Goal: Task Accomplishment & Management: Use online tool/utility

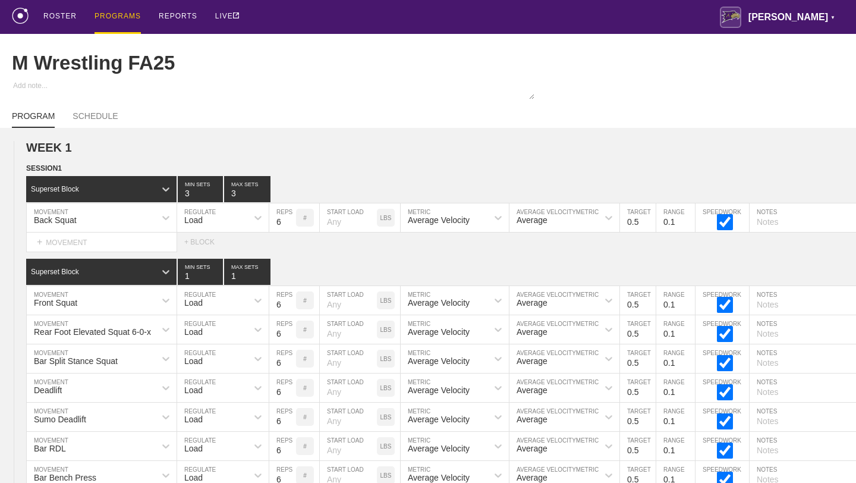
scroll to position [8139, 0]
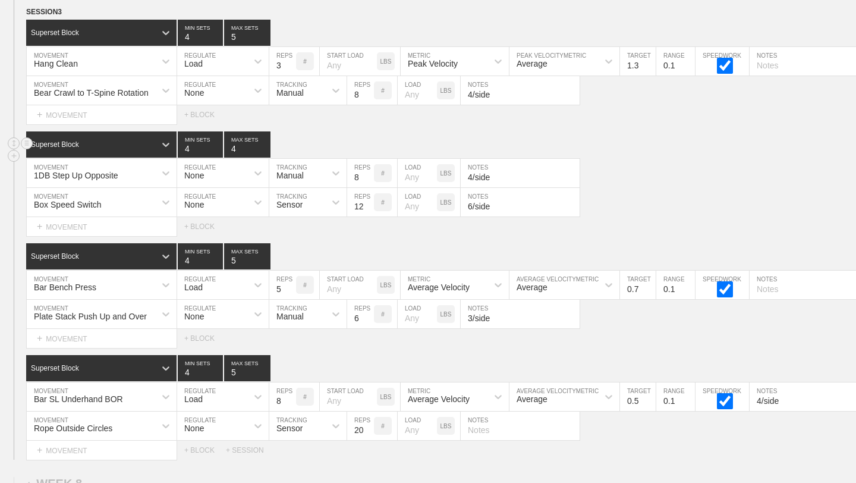
click at [681, 148] on div "Superset Block 4 MIN SETS 4 MAX SETS" at bounding box center [441, 144] width 830 height 26
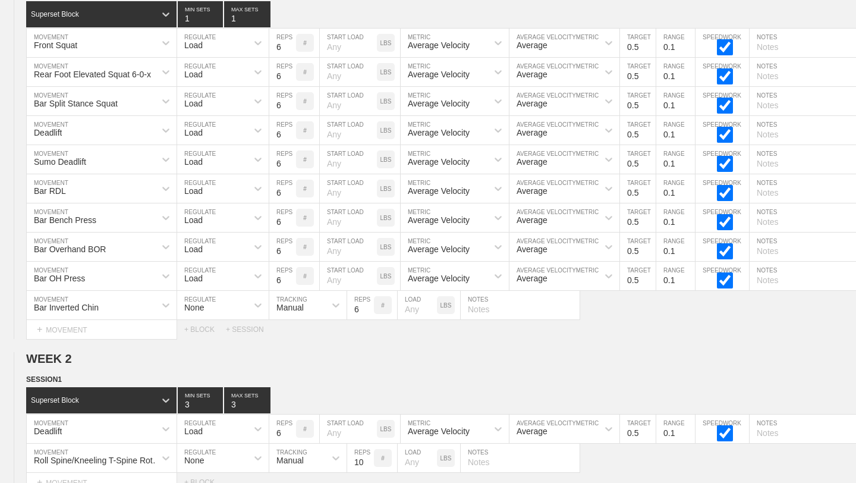
scroll to position [0, 0]
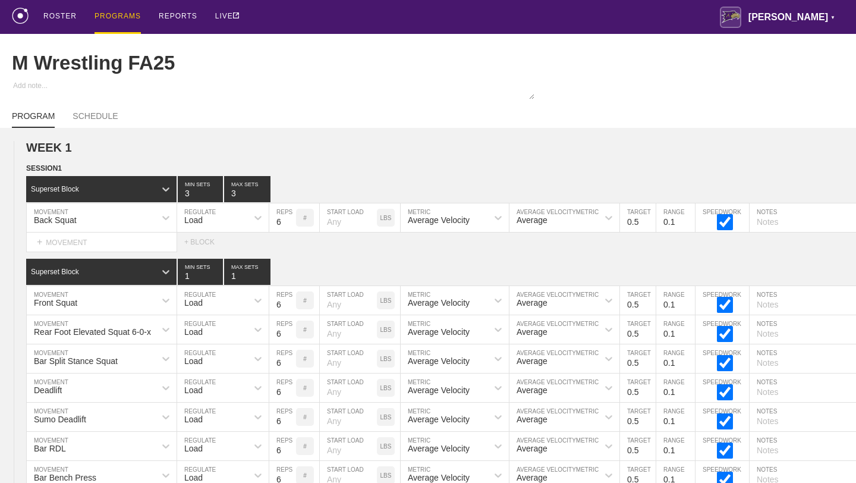
click at [128, 19] on div "PROGRAMS" at bounding box center [118, 17] width 46 height 34
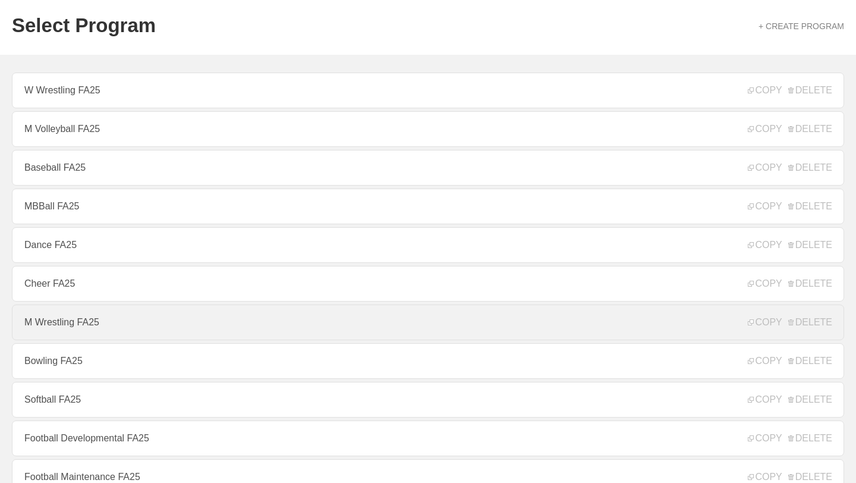
scroll to position [39, 0]
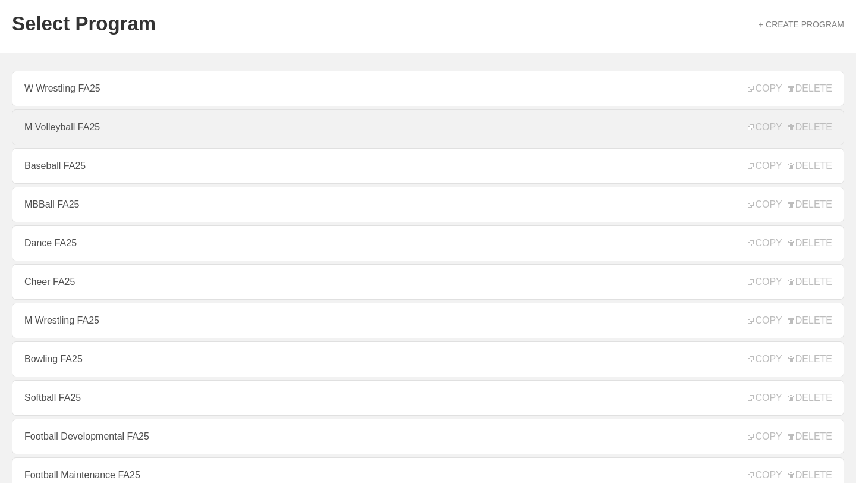
click at [84, 130] on link "M Volleyball FA25" at bounding box center [428, 127] width 832 height 36
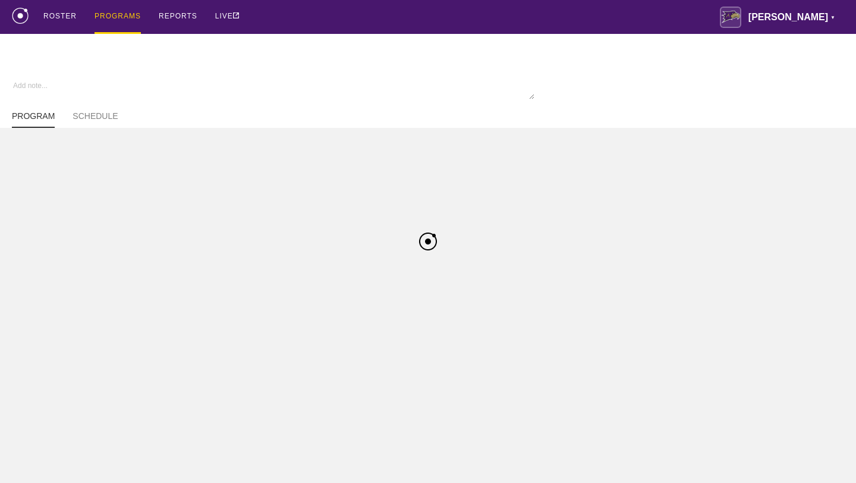
type textarea "x"
type input "M Volleyball FA25"
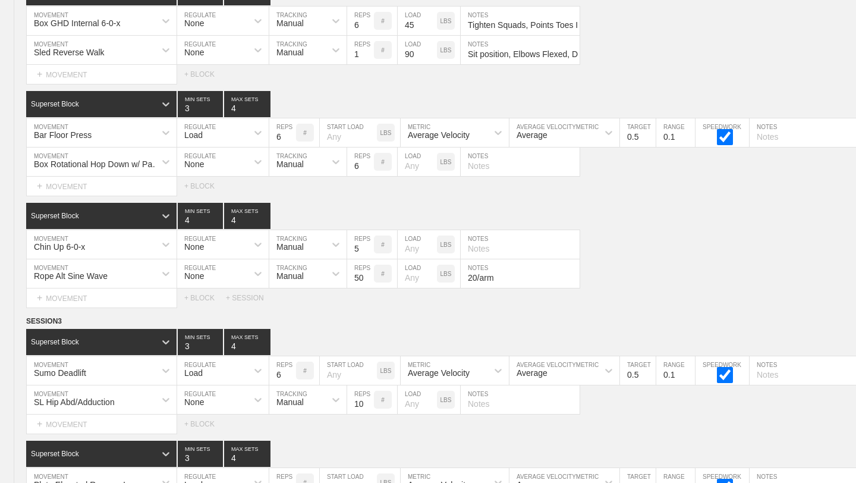
scroll to position [6892, 0]
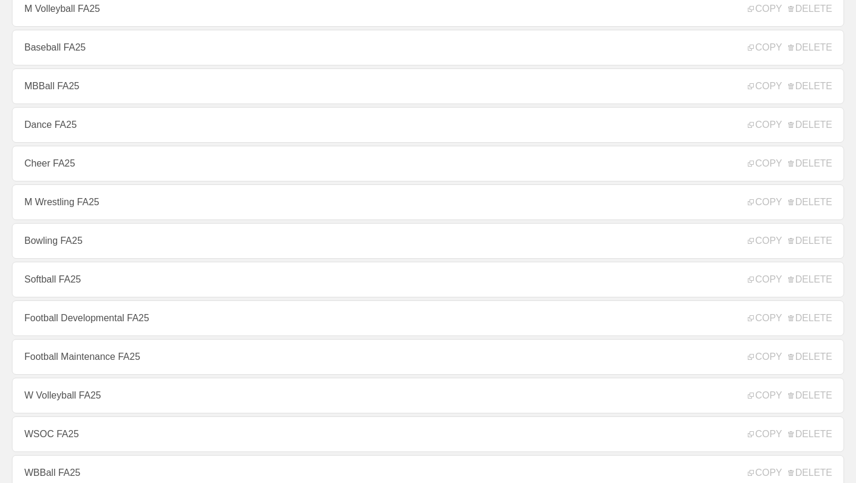
scroll to position [160, 0]
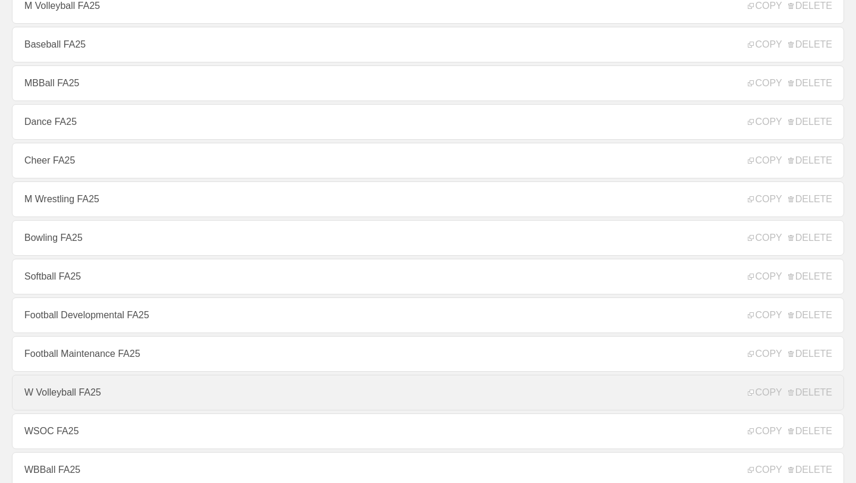
click at [106, 395] on link "W Volleyball FA25" at bounding box center [428, 392] width 832 height 36
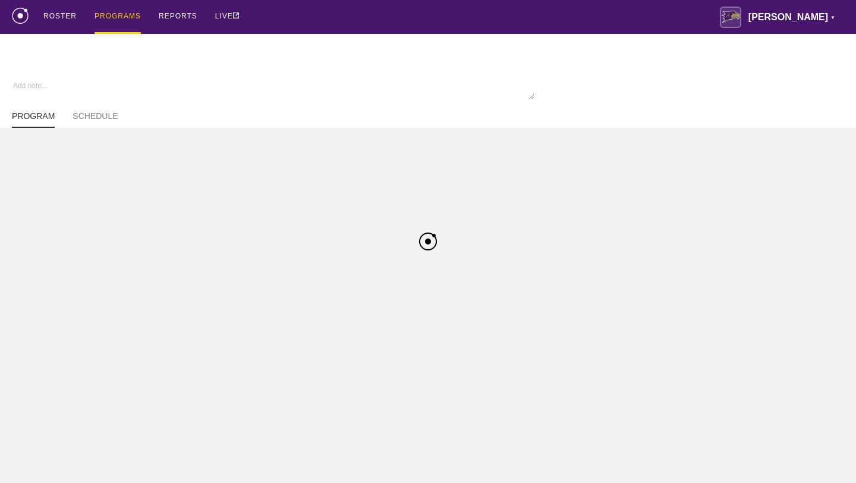
type textarea "x"
type input "W Volleyball FA25"
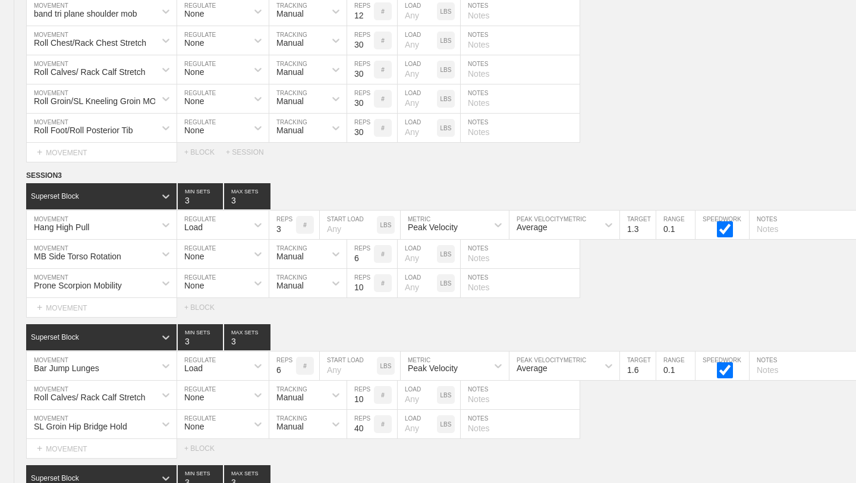
scroll to position [13963, 0]
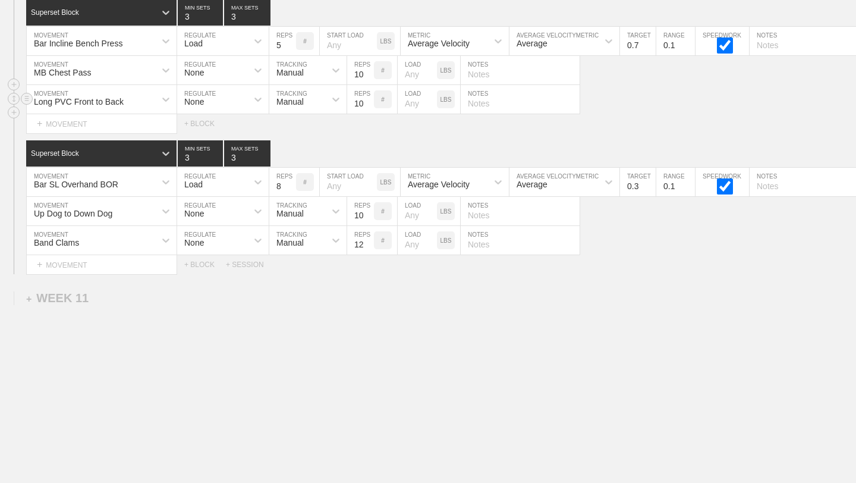
click at [668, 104] on div "Long PVC Front to Back MOVEMENT None REGULATE Manual TRACKING 10 REPS # LOAD LB…" at bounding box center [428, 99] width 856 height 29
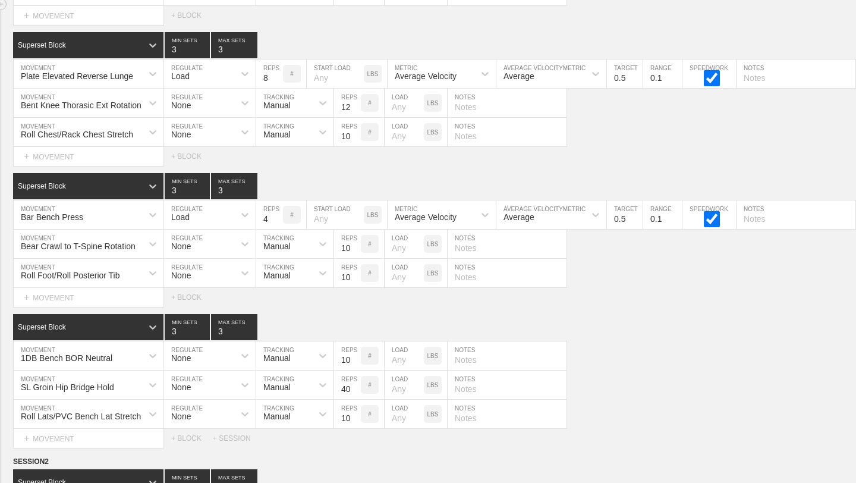
scroll to position [801, 0]
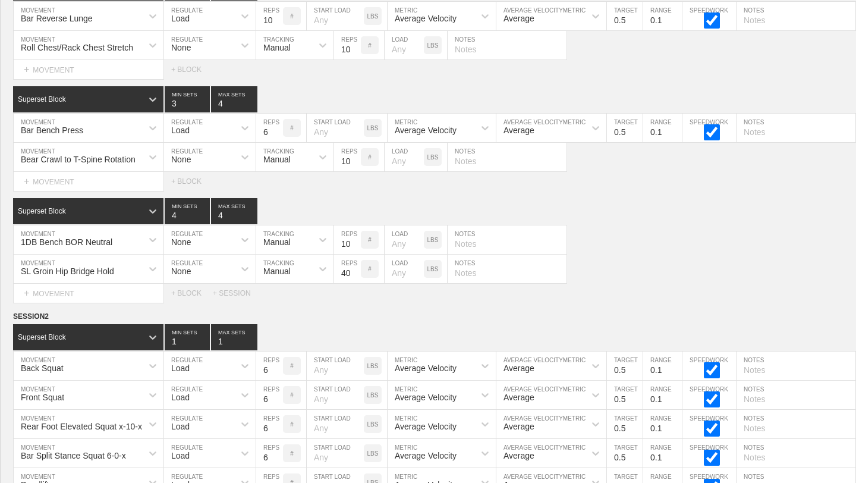
click at [741, 195] on div "SESSION 1 Superset Block 3 MIN SETS 4 MAX SETS DUPLICATE INSERT MOVEMENT AFTER …" at bounding box center [415, 76] width 856 height 454
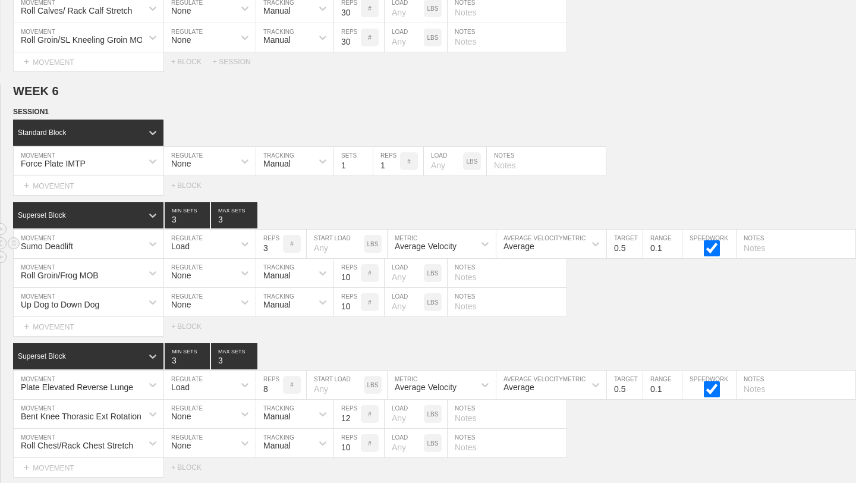
scroll to position [0, 0]
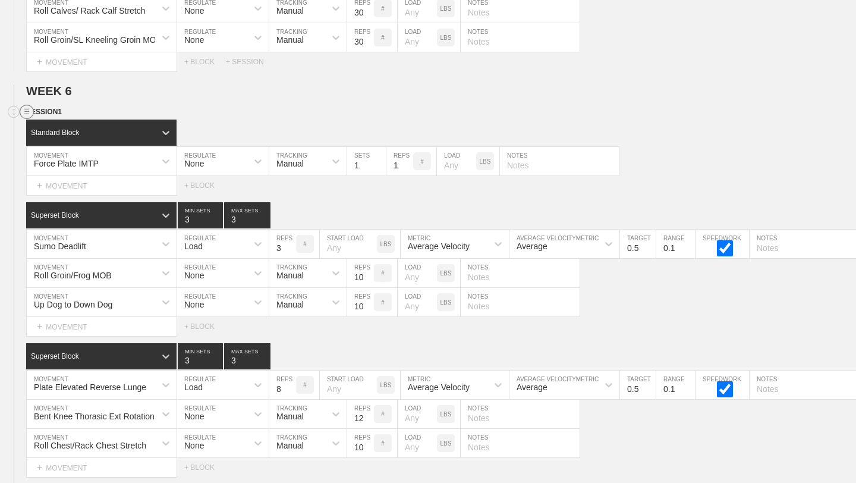
click at [28, 109] on line at bounding box center [26, 109] width 5 height 0
click at [72, 123] on div "DUPLICATE" at bounding box center [83, 125] width 95 height 18
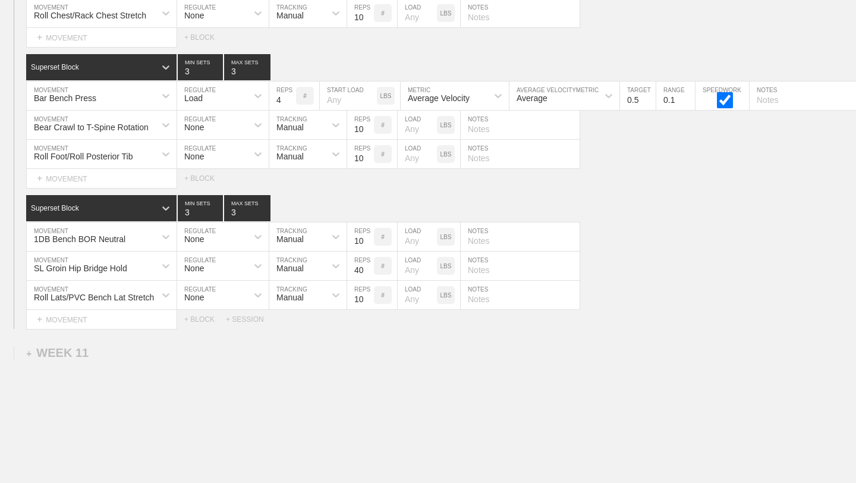
scroll to position [14624, 0]
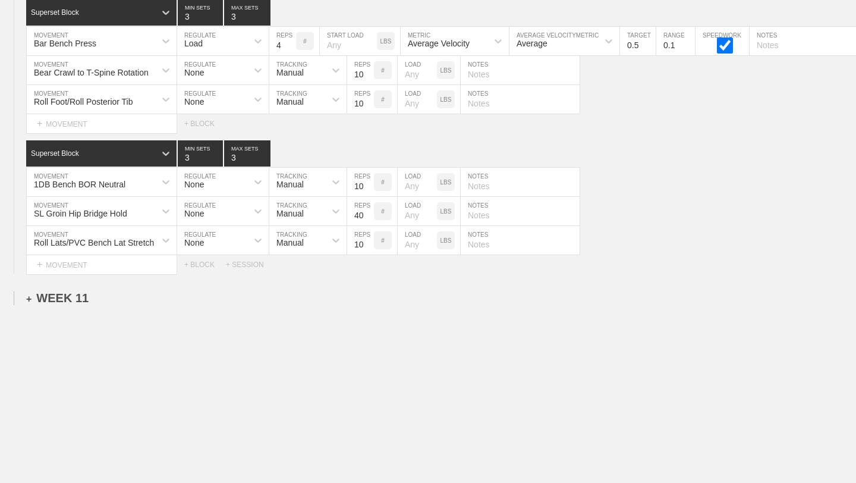
click at [81, 300] on div "+ WEEK 11" at bounding box center [57, 298] width 62 height 14
click at [70, 311] on div "+ SESSION 1" at bounding box center [49, 310] width 46 height 11
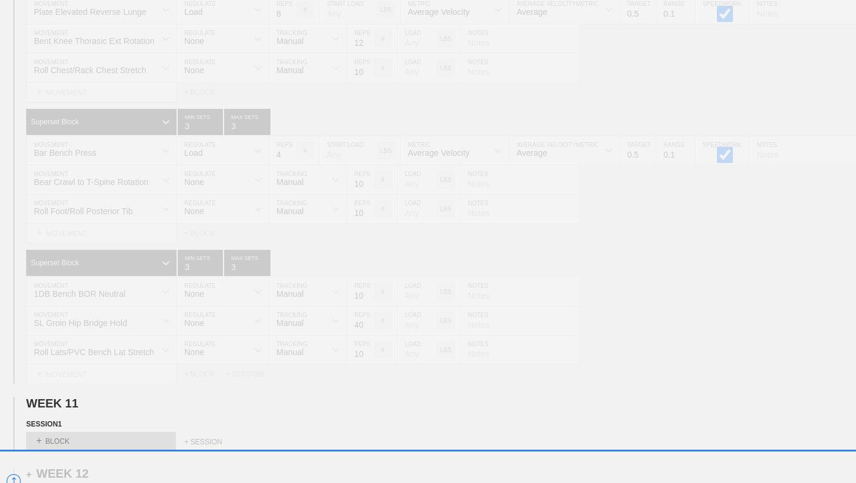
scroll to position [14530, 0]
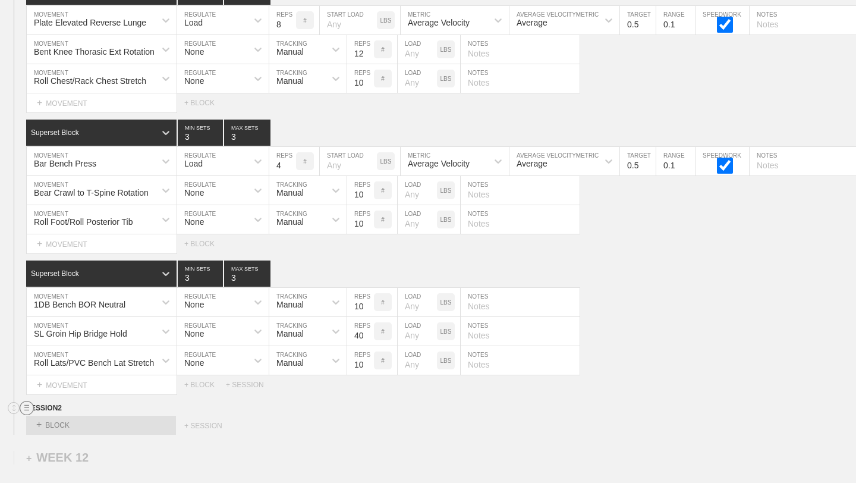
click at [24, 404] on circle at bounding box center [27, 408] width 14 height 14
click at [62, 439] on div "DELETE" at bounding box center [83, 439] width 95 height 18
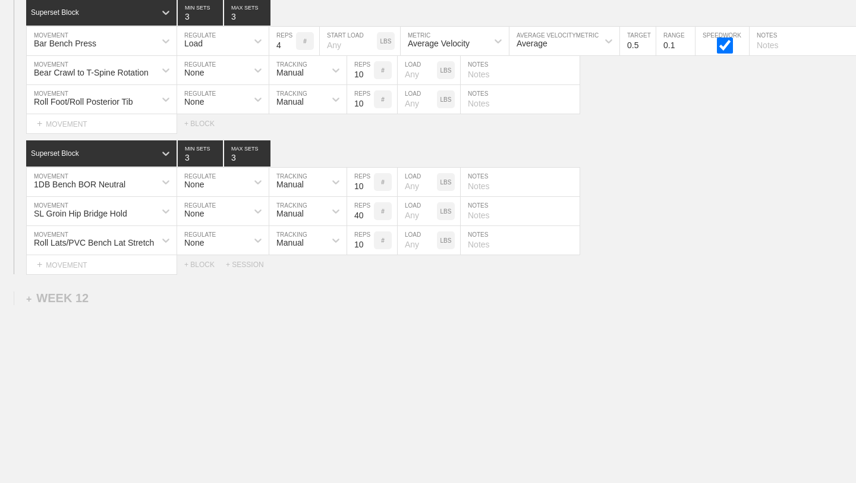
scroll to position [14481, 0]
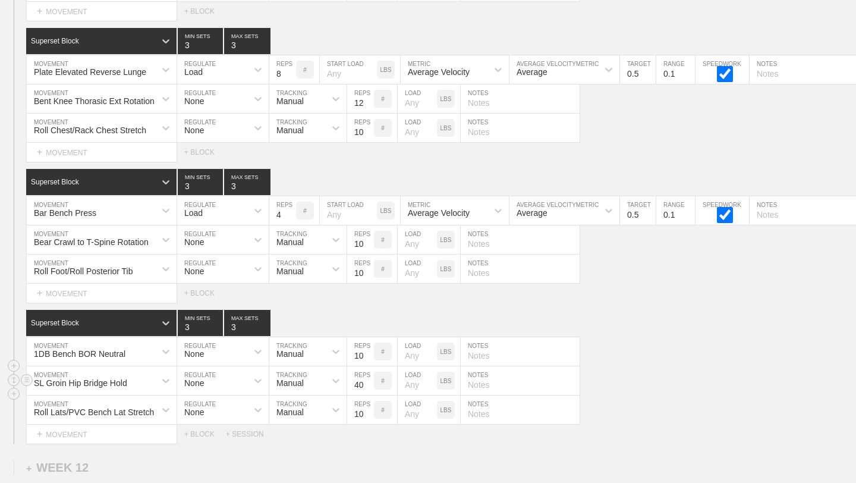
click at [760, 374] on div "SL Groin Hip Bridge Hold MOVEMENT None REGULATE Manual TRACKING 40 REPS # LOAD …" at bounding box center [428, 380] width 856 height 29
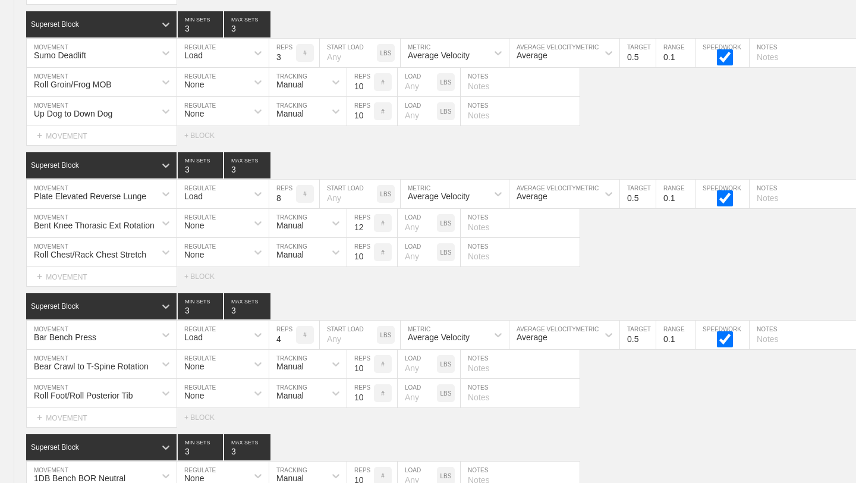
scroll to position [14650, 0]
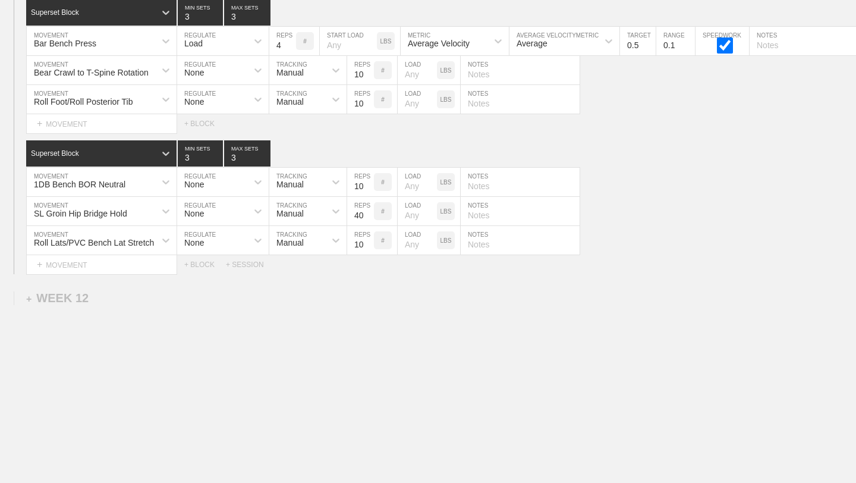
click at [668, 130] on div "Select... MOVEMENT + MOVEMENT + BLOCK" at bounding box center [428, 123] width 856 height 19
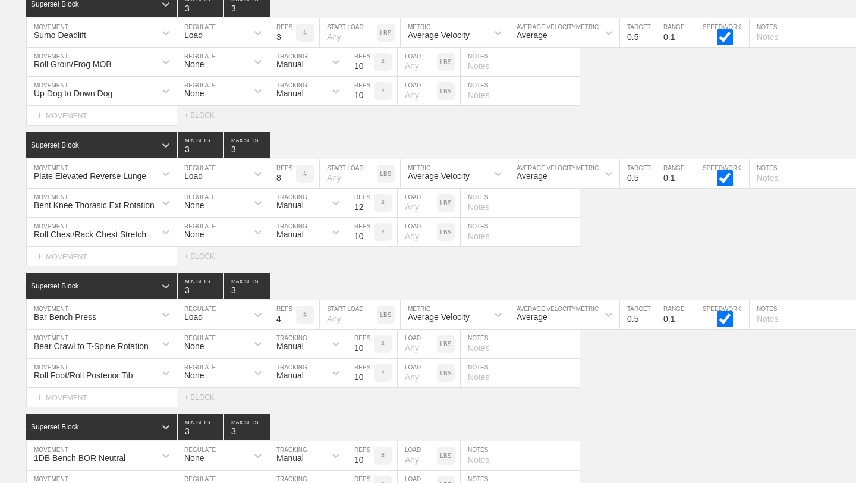
scroll to position [14364, 0]
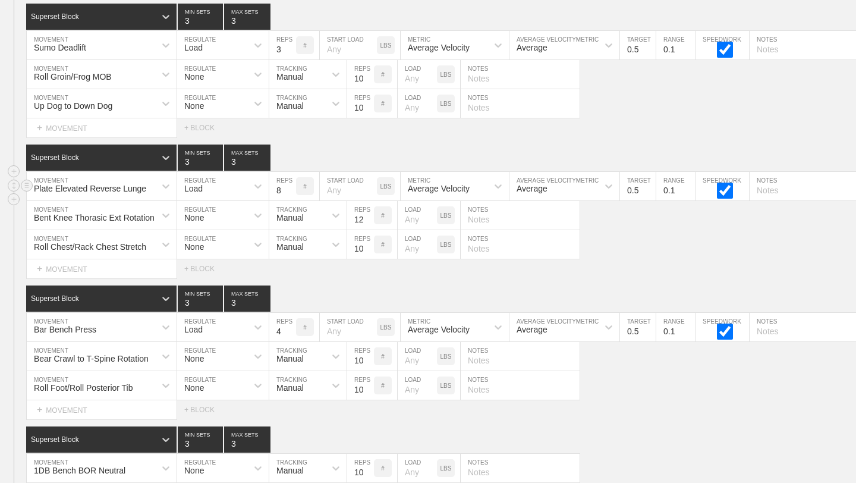
click at [776, 188] on input "text" at bounding box center [809, 186] width 119 height 29
type input "4/side"
click at [800, 230] on div "Roll Chest/Rack Chest Stretch MOVEMENT None REGULATE Manual TRACKING 10 REPS # …" at bounding box center [428, 244] width 856 height 29
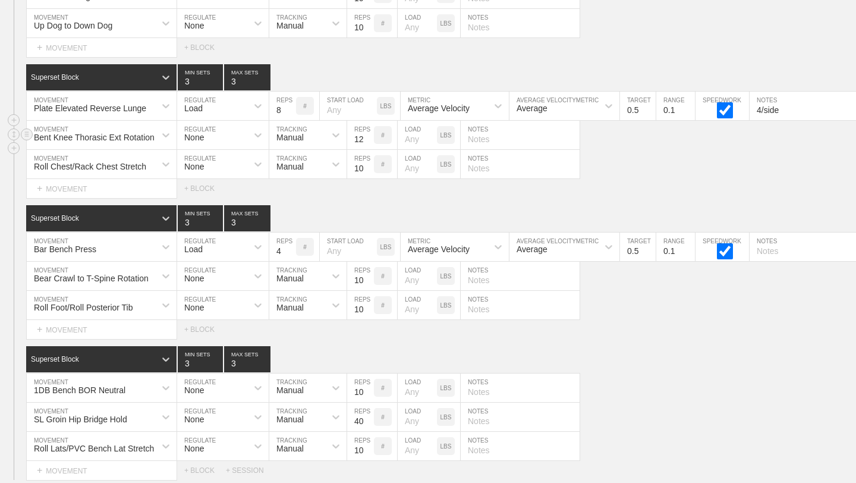
scroll to position [14446, 0]
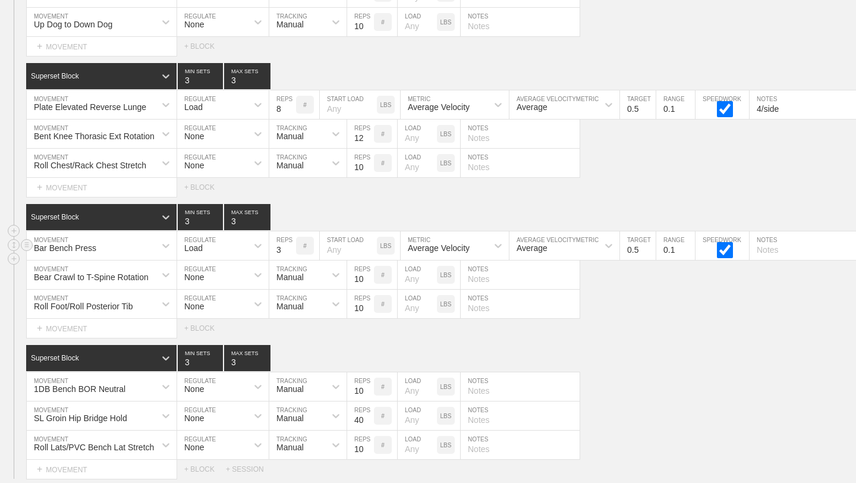
type input "3"
click at [288, 251] on input "3" at bounding box center [282, 245] width 27 height 29
click at [550, 391] on input "text" at bounding box center [520, 386] width 119 height 29
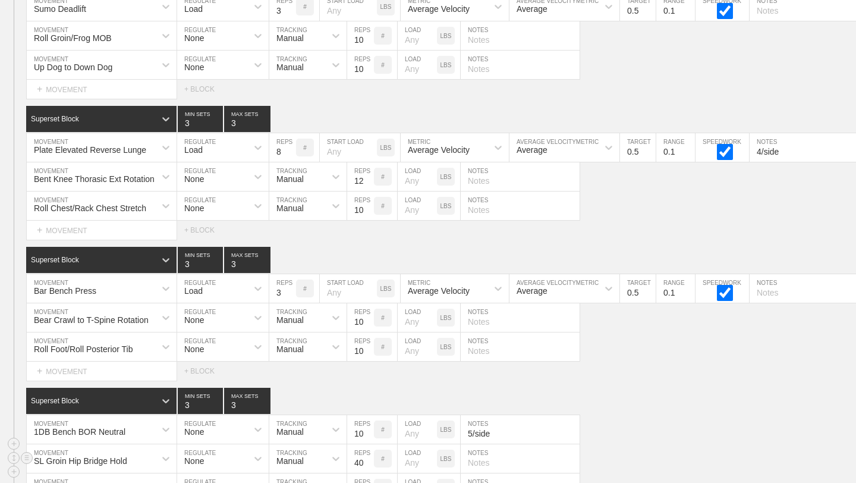
scroll to position [14403, 0]
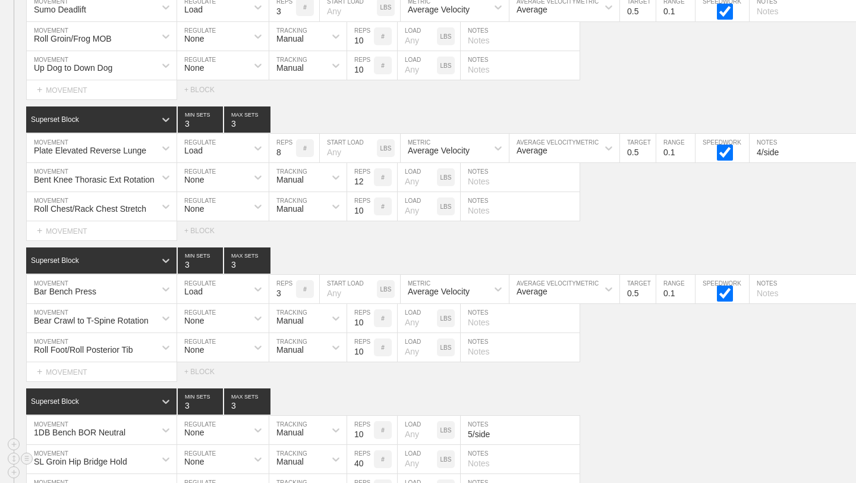
type input "5/side"
click at [651, 428] on div "1DB Bench BOR Neutral MOVEMENT None REGULATE Manual TRACKING 10 REPS # LOAD LBS…" at bounding box center [428, 430] width 856 height 29
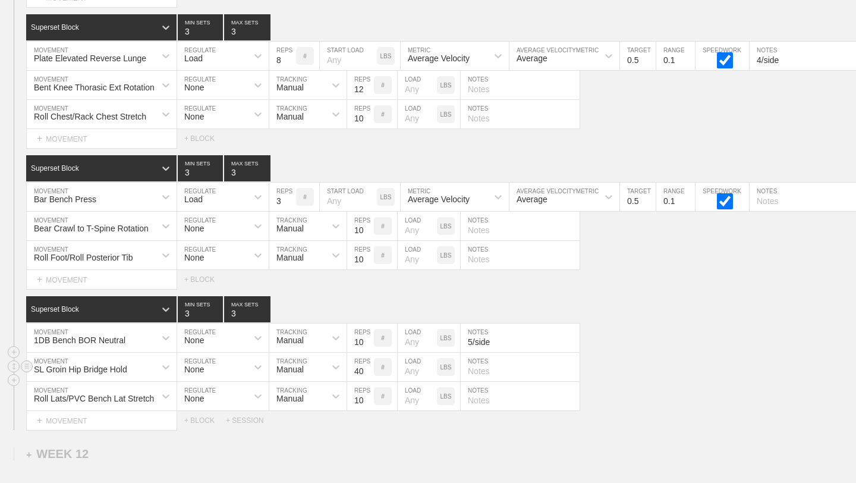
scroll to position [14650, 0]
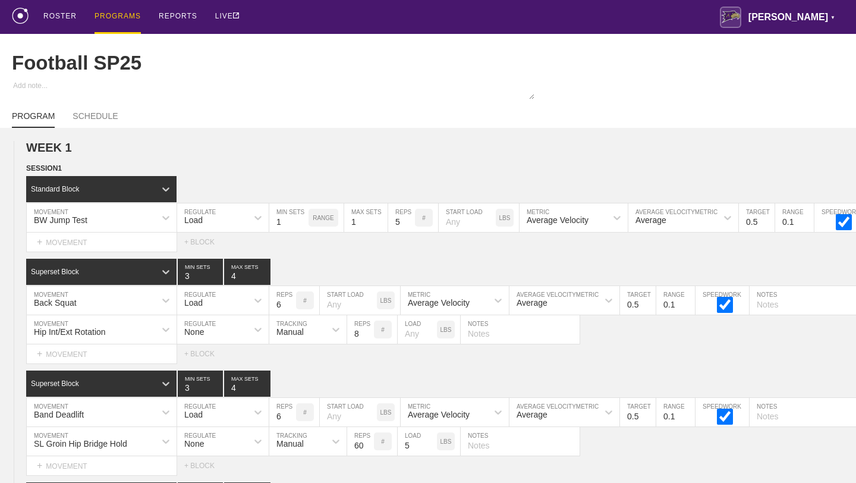
click at [133, 21] on div "PROGRAMS" at bounding box center [118, 17] width 46 height 34
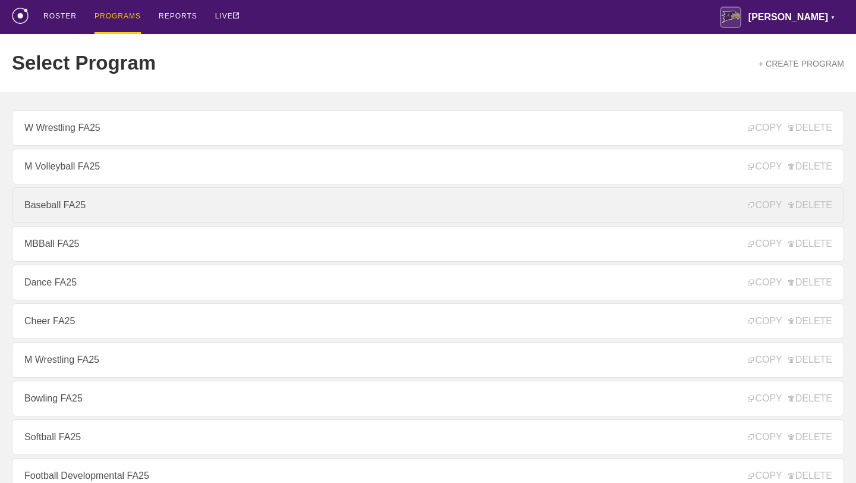
click at [93, 202] on link "Baseball FA25" at bounding box center [428, 205] width 832 height 36
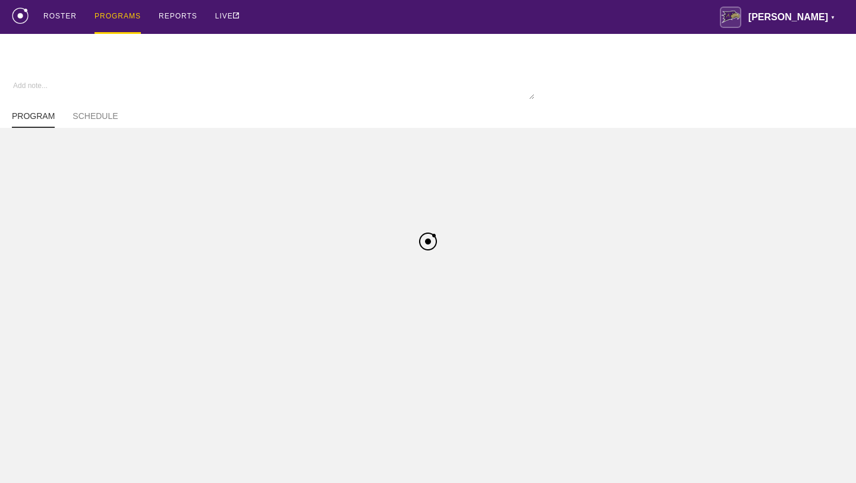
type textarea "x"
type input "Baseball FA25"
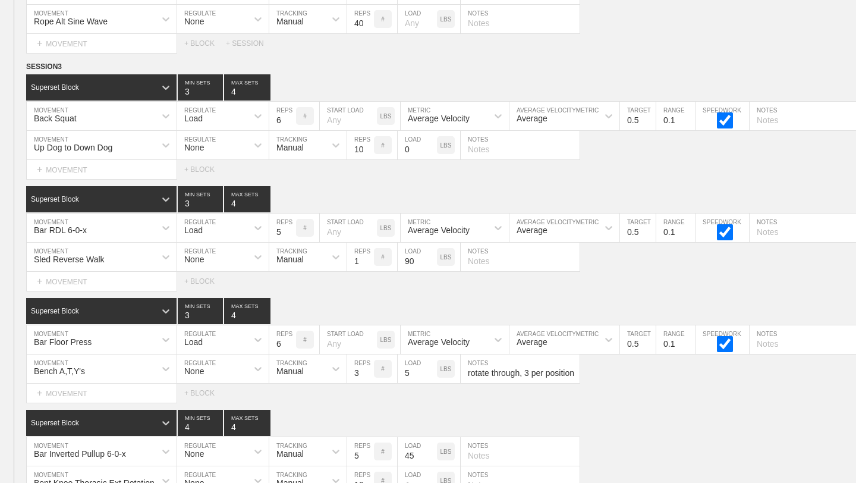
scroll to position [8025, 0]
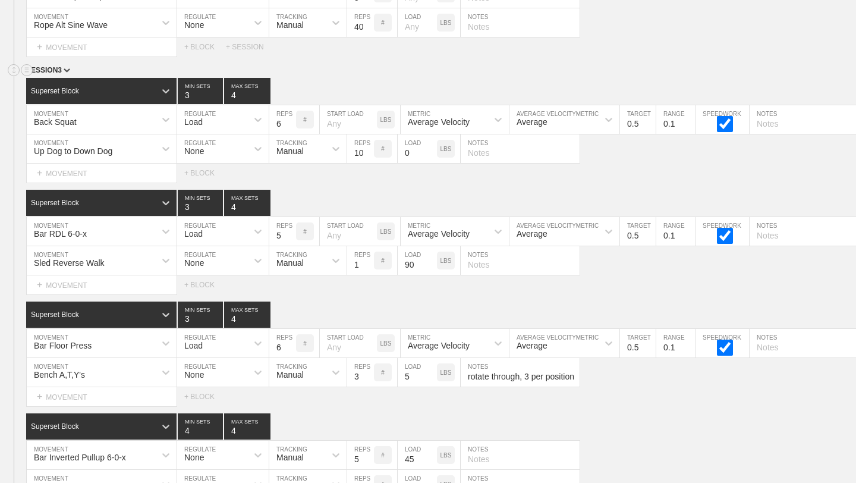
click at [625, 68] on div "SESSION 3" at bounding box center [441, 71] width 830 height 14
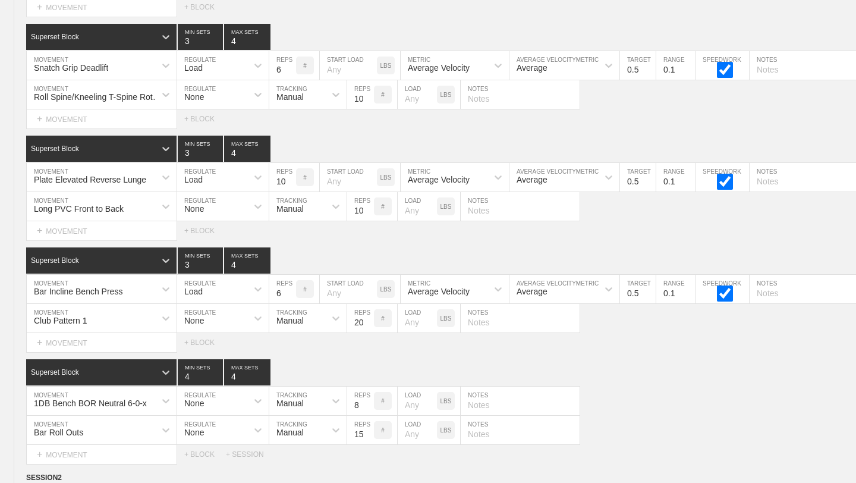
scroll to position [5654, 0]
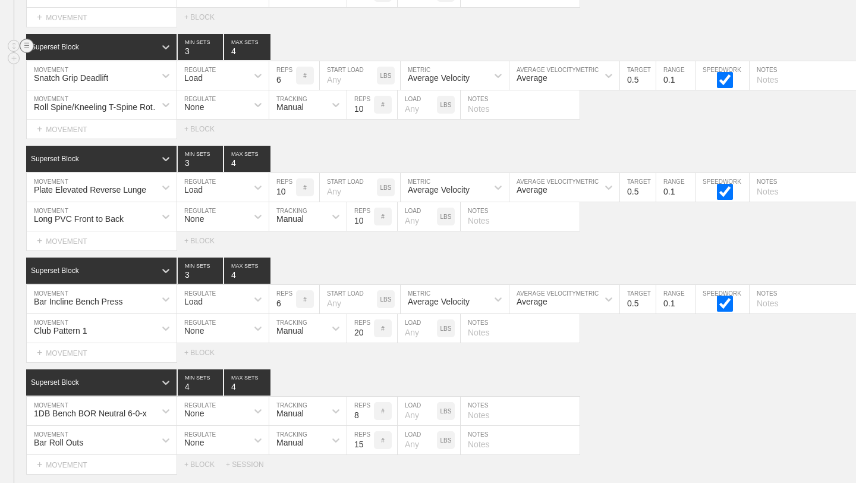
click at [25, 46] on circle at bounding box center [27, 46] width 14 height 14
click at [45, 52] on div "DUPLICATE" at bounding box center [83, 53] width 95 height 18
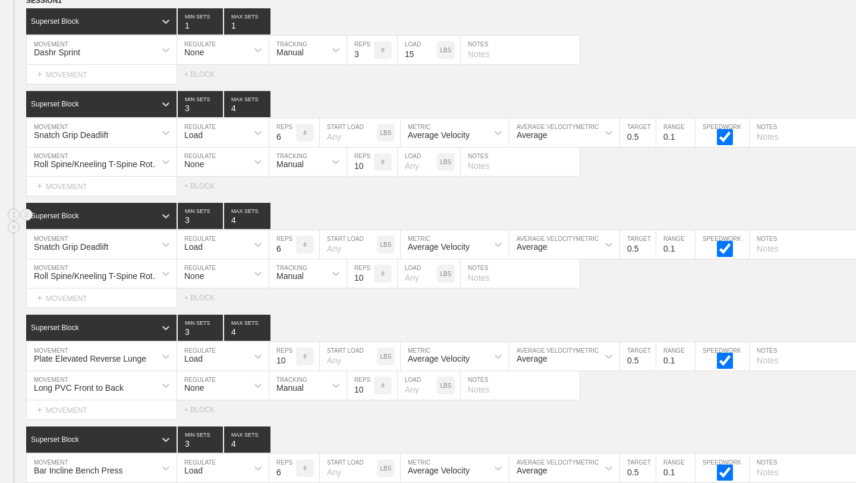
scroll to position [5597, 0]
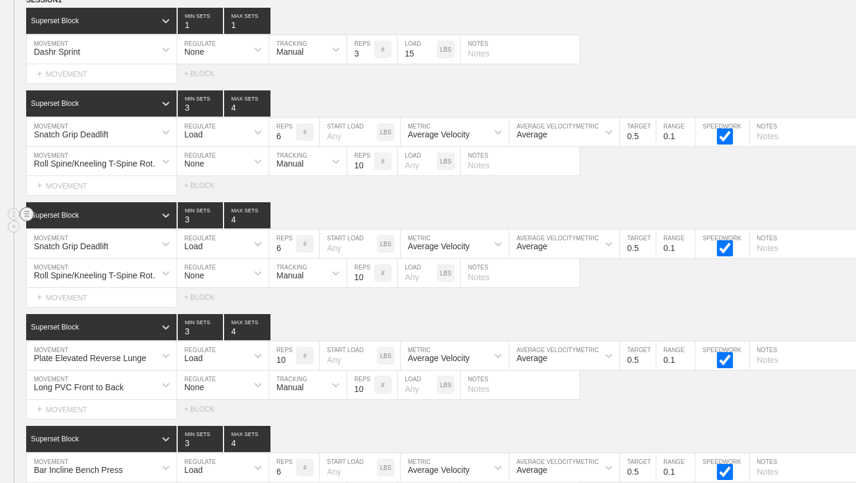
click at [23, 212] on circle at bounding box center [27, 214] width 14 height 14
click at [57, 236] on div "DELETE" at bounding box center [83, 239] width 95 height 18
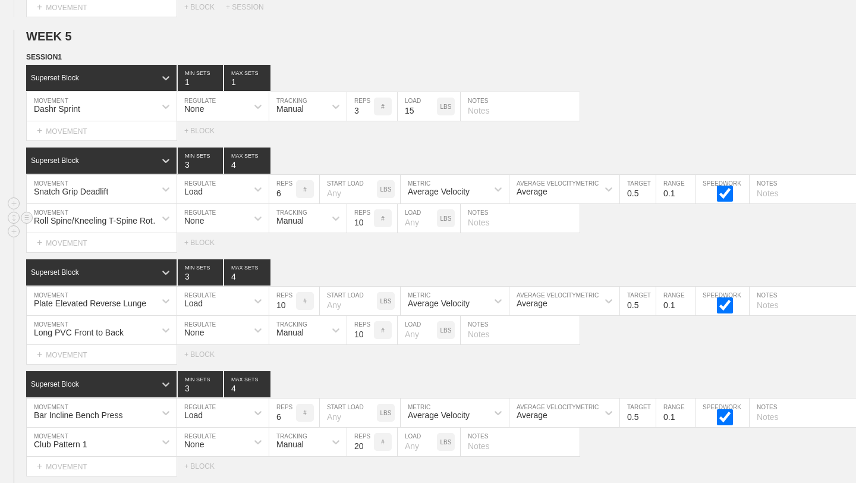
scroll to position [5504, 0]
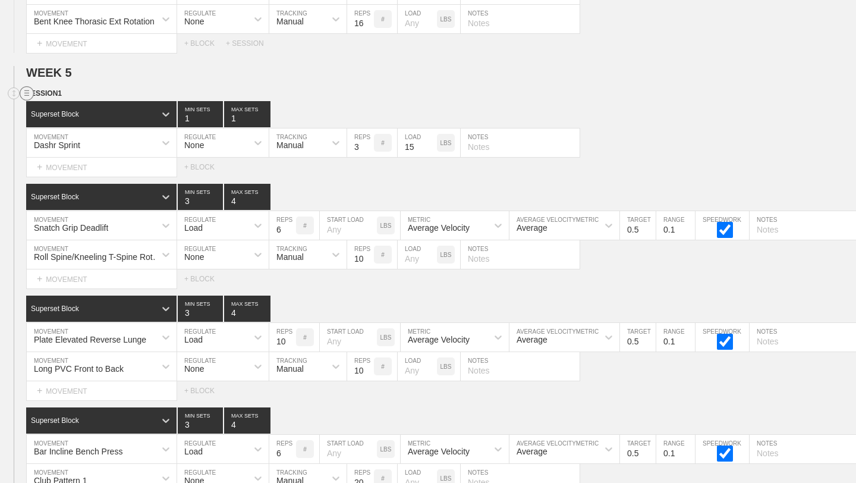
click at [24, 93] on circle at bounding box center [27, 94] width 14 height 14
click at [54, 104] on div "DUPLICATE" at bounding box center [83, 106] width 95 height 18
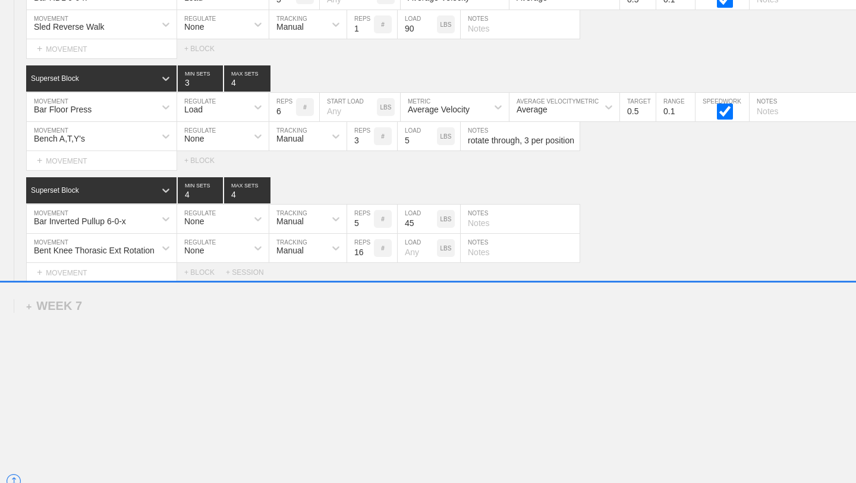
scroll to position [8813, 0]
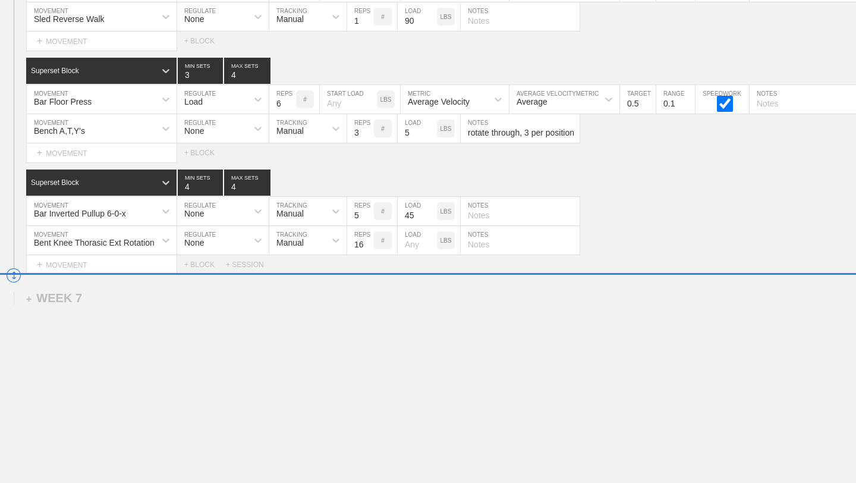
drag, startPoint x: 13, startPoint y: 94, endPoint x: 23, endPoint y: 276, distance: 182.8
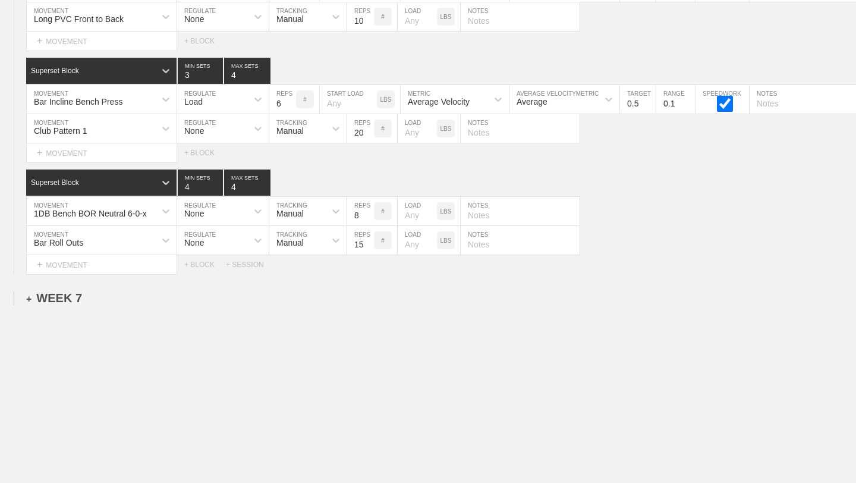
click at [57, 298] on div "+ WEEK 7" at bounding box center [54, 298] width 56 height 14
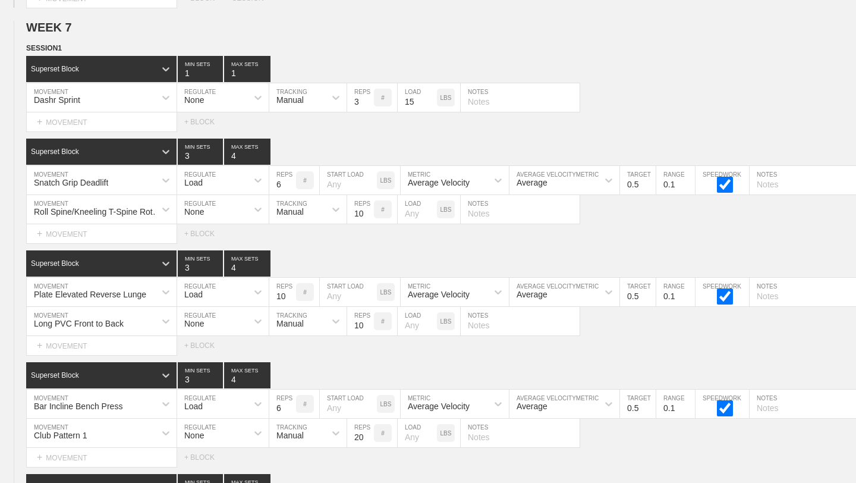
scroll to position [8527, 0]
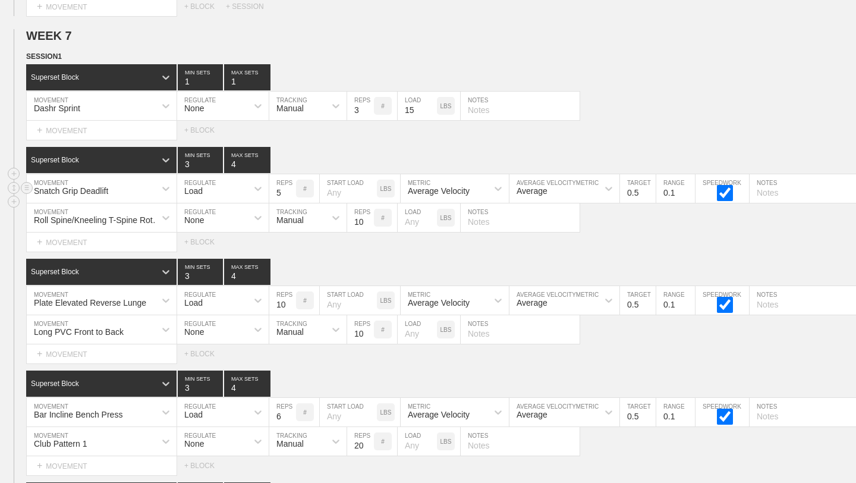
click at [290, 193] on input "5" at bounding box center [282, 188] width 27 height 29
click at [290, 193] on input "4" at bounding box center [282, 188] width 27 height 29
type input "3"
click at [290, 193] on input "3" at bounding box center [282, 188] width 27 height 29
click at [291, 306] on input "9" at bounding box center [282, 300] width 27 height 29
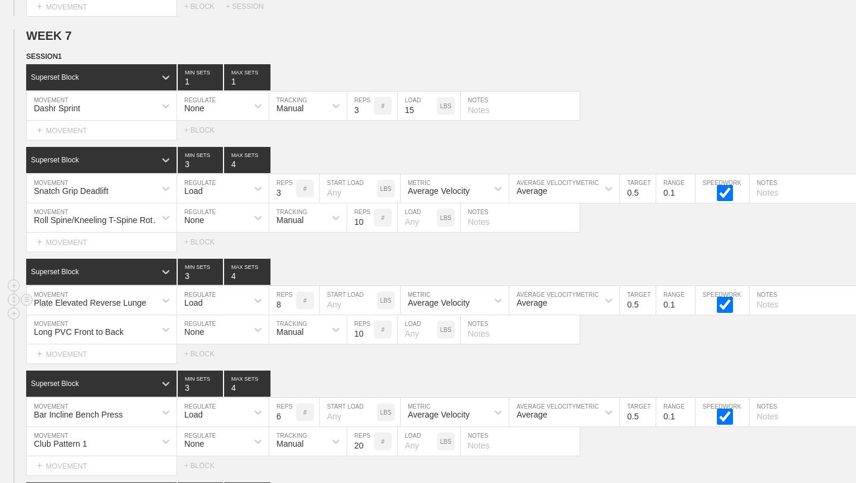
click at [291, 306] on input "8" at bounding box center [282, 300] width 27 height 29
click at [291, 306] on input "7" at bounding box center [282, 300] width 27 height 29
type input "6"
click at [291, 306] on input "6" at bounding box center [282, 300] width 27 height 29
click at [649, 193] on input "0.4" at bounding box center [638, 188] width 36 height 29
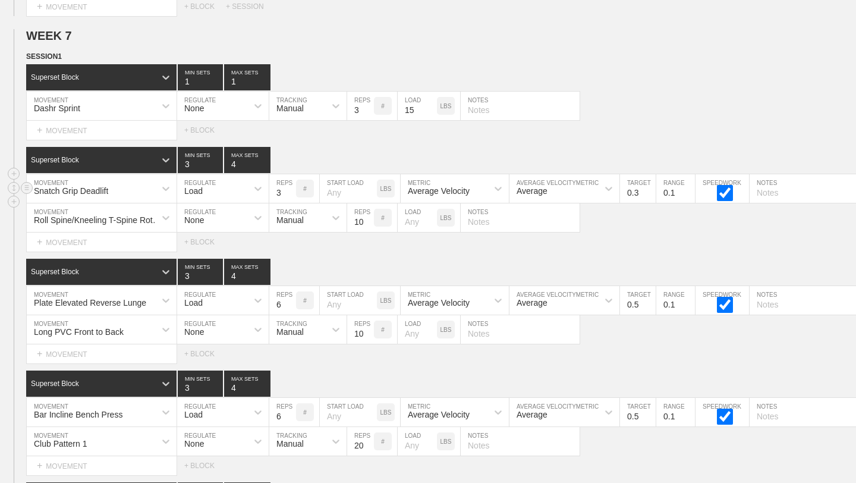
type input "0.3"
click at [649, 193] on input "0.3" at bounding box center [638, 188] width 36 height 29
click at [651, 306] on input "0.4" at bounding box center [638, 300] width 36 height 29
type input "0.3"
click at [651, 306] on input "0.3" at bounding box center [638, 300] width 36 height 29
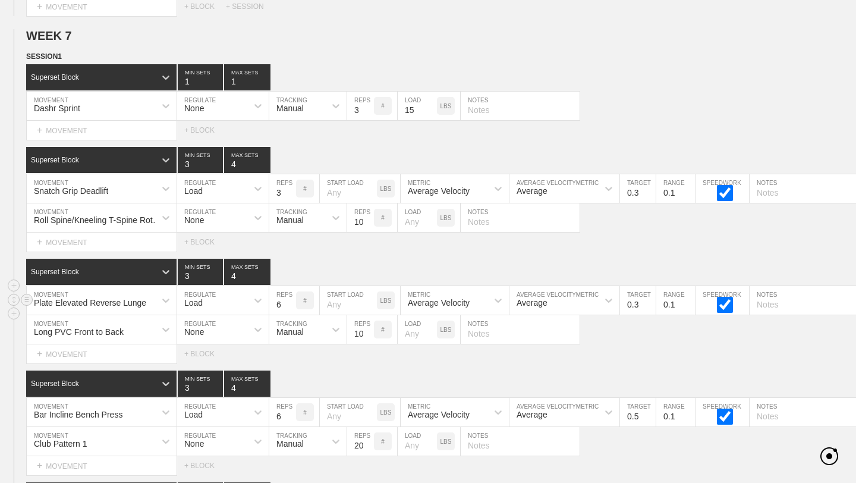
click at [765, 304] on input "text" at bounding box center [809, 300] width 119 height 29
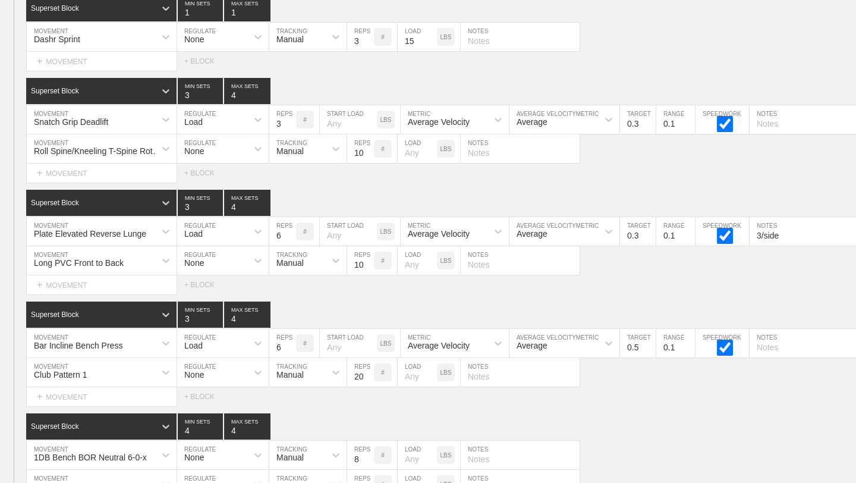
scroll to position [8617, 0]
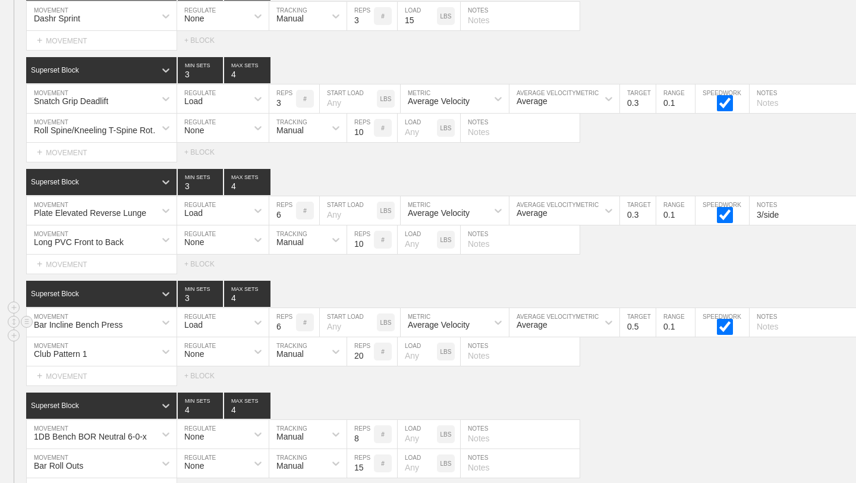
type input "3/side"
click at [291, 328] on input "5" at bounding box center [282, 322] width 27 height 29
click at [291, 328] on input "4" at bounding box center [282, 322] width 27 height 29
click at [291, 328] on input "3" at bounding box center [282, 322] width 27 height 29
click at [291, 328] on input "2" at bounding box center [282, 322] width 27 height 29
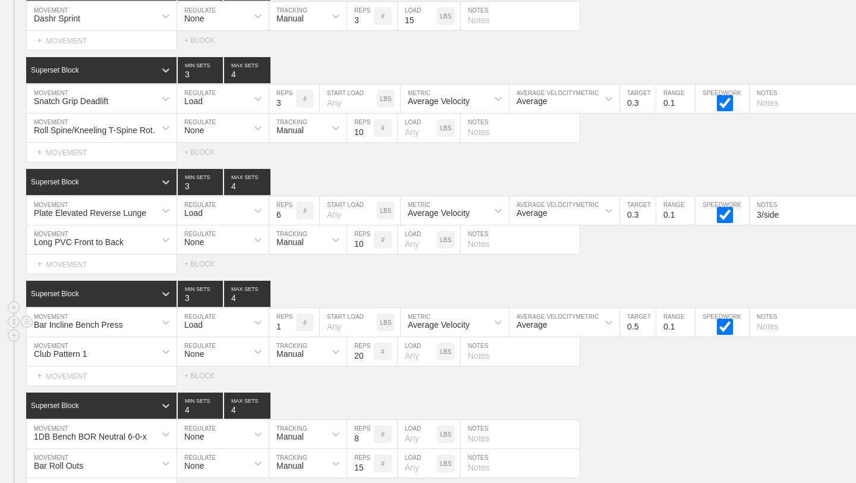
click at [290, 325] on input "1" at bounding box center [282, 322] width 27 height 29
click at [291, 322] on input "2" at bounding box center [282, 322] width 27 height 29
type input "3"
click at [291, 322] on input "3" at bounding box center [282, 322] width 27 height 29
click at [649, 327] on input "0.4" at bounding box center [638, 322] width 36 height 29
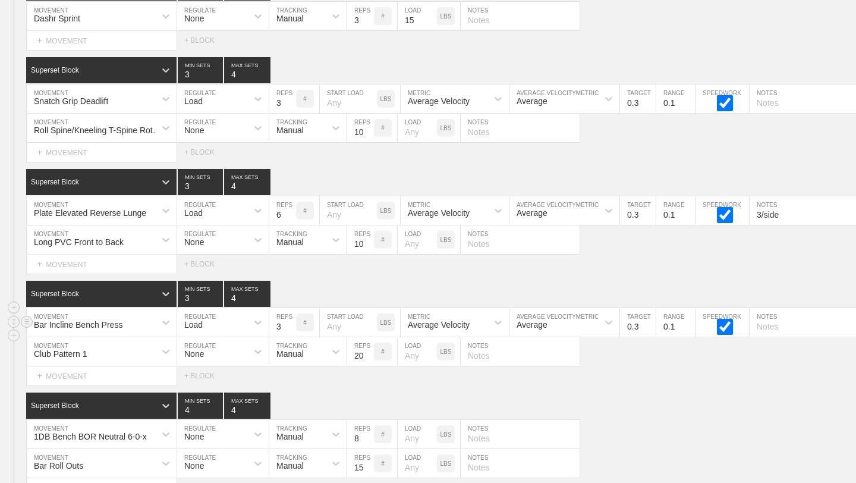
type input "0.3"
click at [649, 327] on input "0.3" at bounding box center [638, 322] width 36 height 29
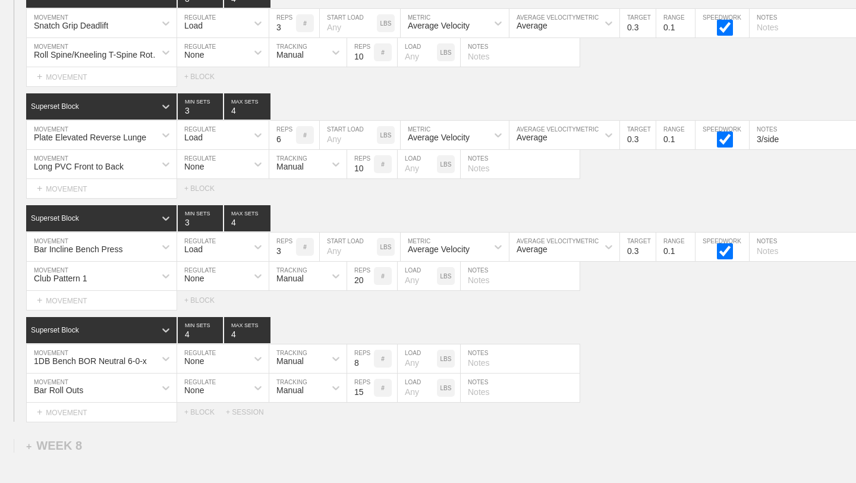
scroll to position [8694, 0]
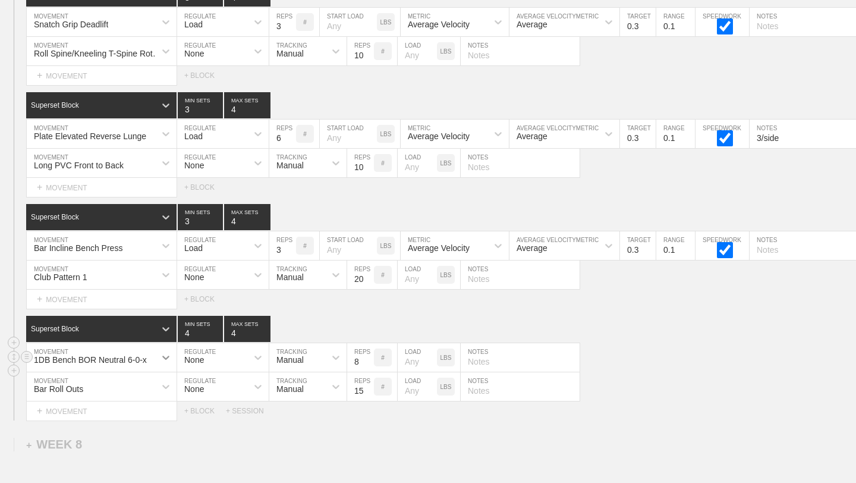
click at [168, 358] on div "Superset Block 4 MIN SETS 4 MAX SETS DUPLICATE INSERT MOVEMENT AFTER DELETE 1DB…" at bounding box center [428, 368] width 856 height 105
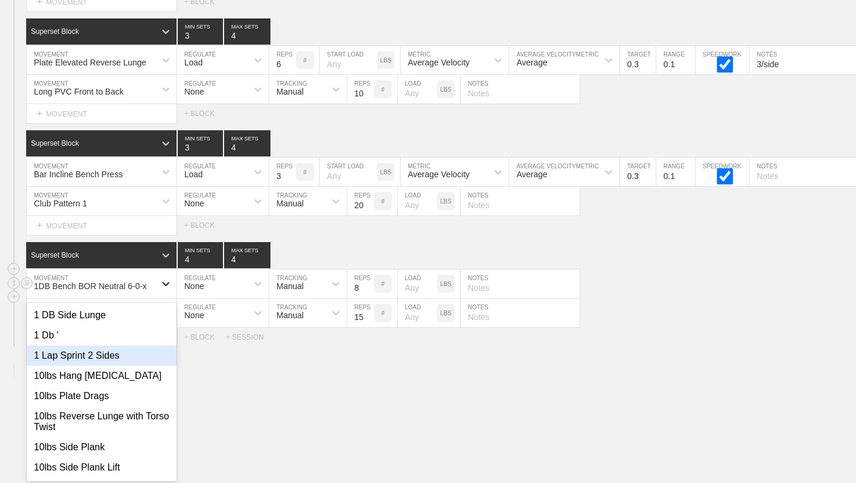
scroll to position [8770, 0]
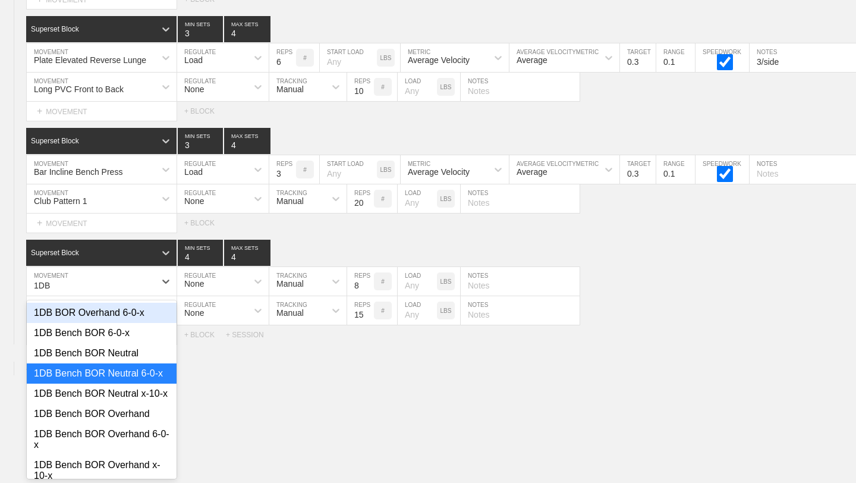
type input "1DB"
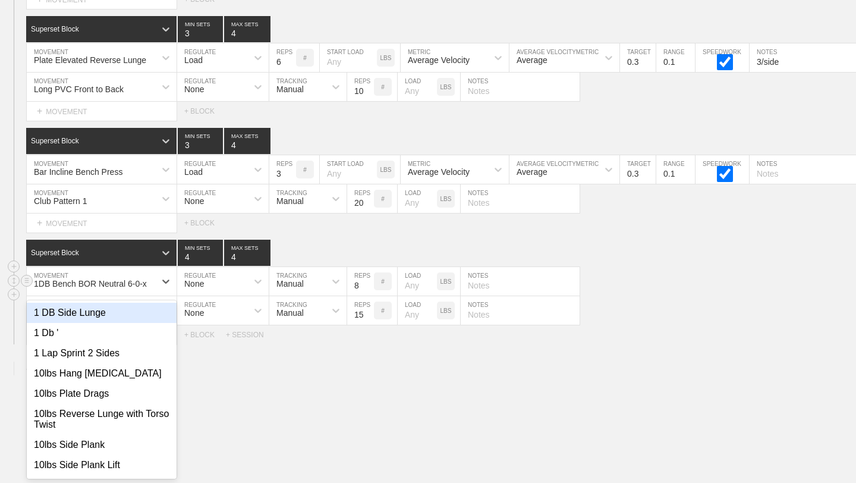
click at [152, 282] on div "1DB Bench BOR Neutral 6-0-x" at bounding box center [91, 281] width 128 height 20
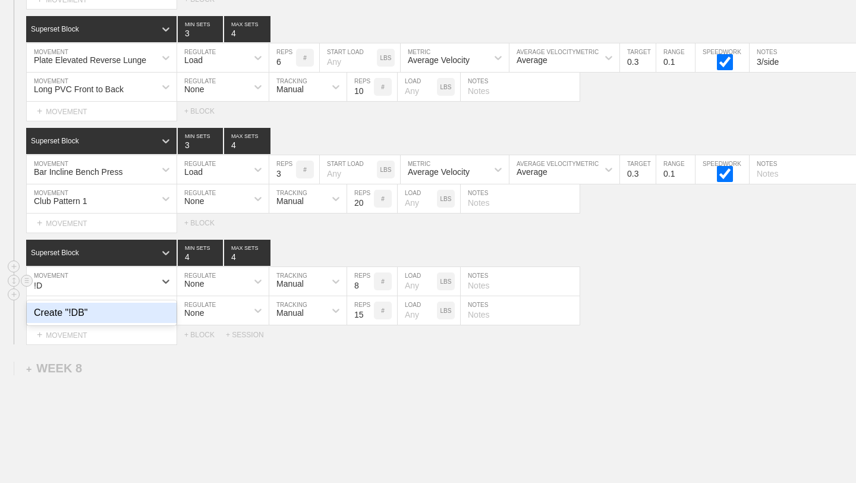
type input "!"
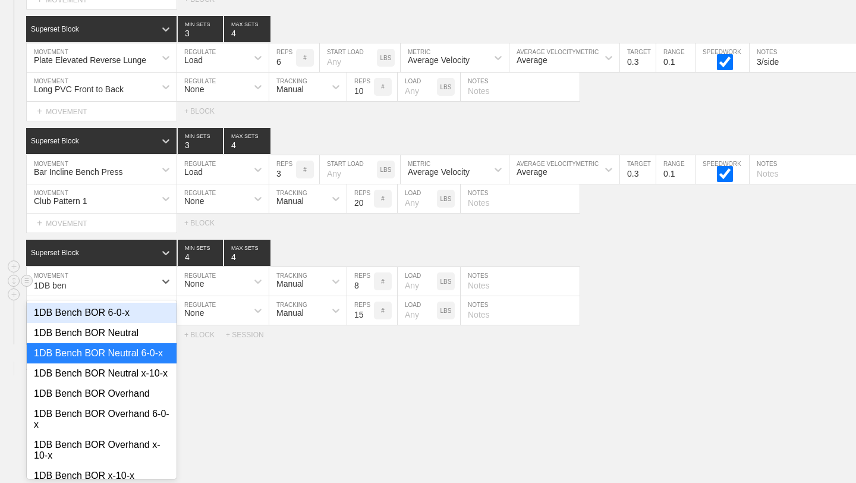
type input "1DB ben"
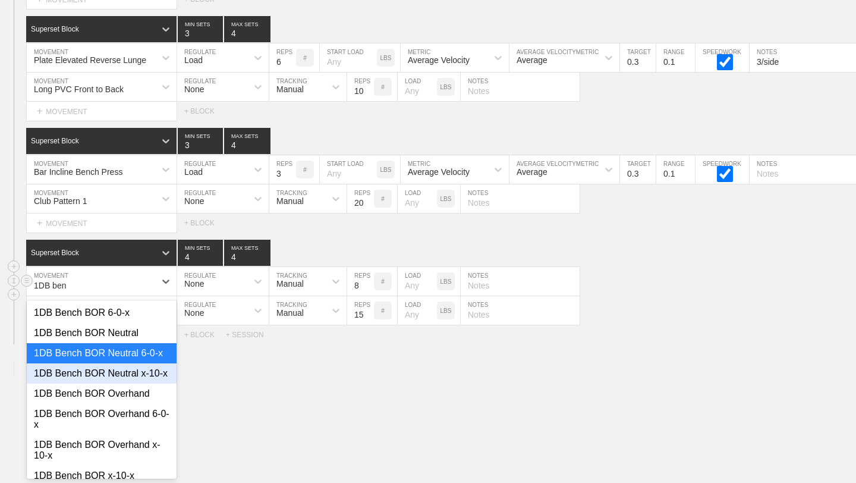
click at [124, 371] on div "1DB Bench BOR Neutral x-10-x" at bounding box center [102, 373] width 150 height 20
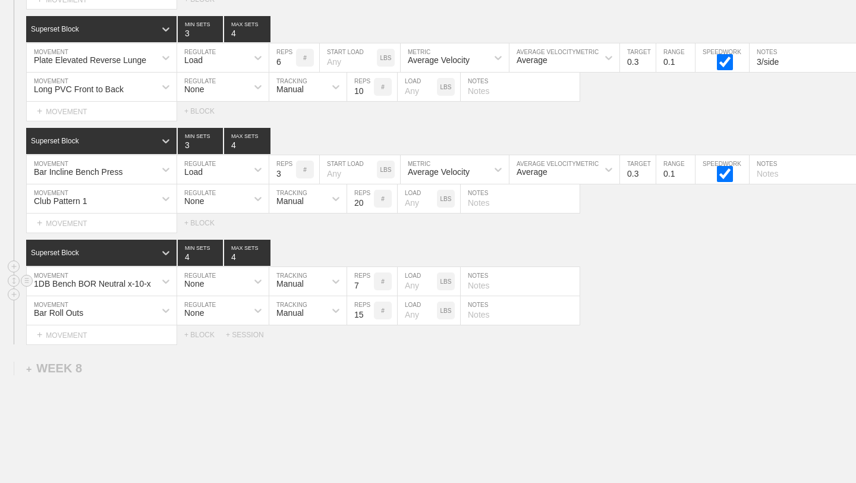
click at [372, 287] on input "7" at bounding box center [360, 281] width 27 height 29
type input "6"
click at [372, 287] on input "6" at bounding box center [360, 281] width 27 height 29
click at [476, 289] on input "text" at bounding box center [520, 281] width 119 height 29
type input "3/side"
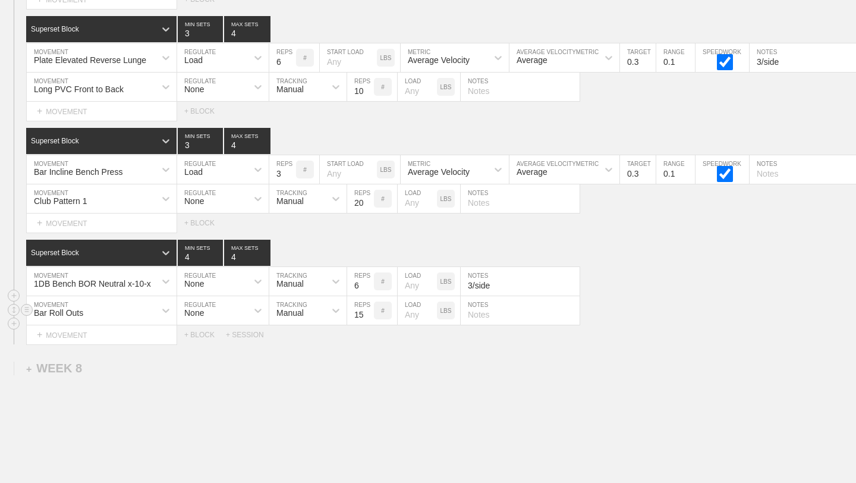
click at [627, 307] on div "Bar Roll Outs MOVEMENT None REGULATE Manual TRACKING 15 REPS # LOAD LBS NOTES" at bounding box center [428, 310] width 856 height 29
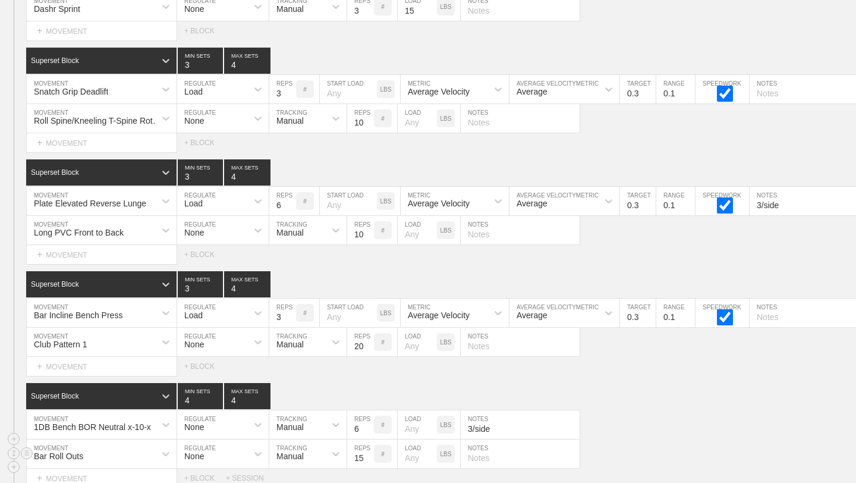
scroll to position [8631, 0]
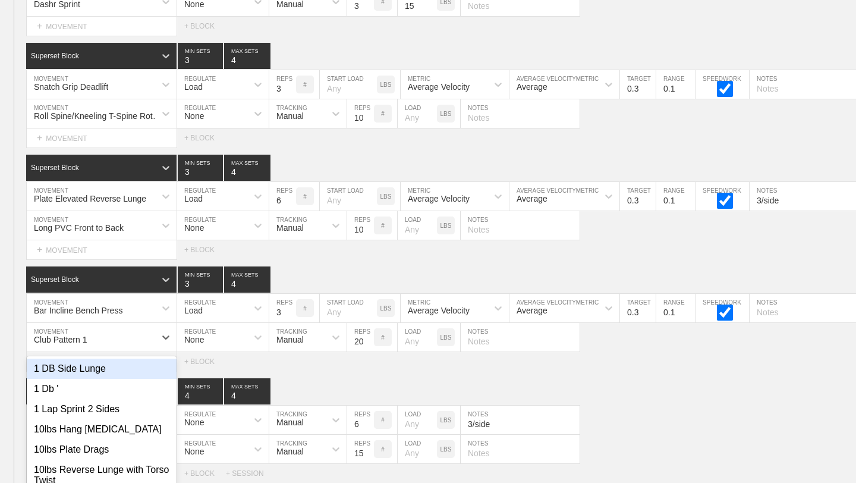
click at [155, 342] on div "option 1 DB Side Lunge focused, 1 of 801. 801 results available. Use Up and Dow…" at bounding box center [102, 337] width 150 height 29
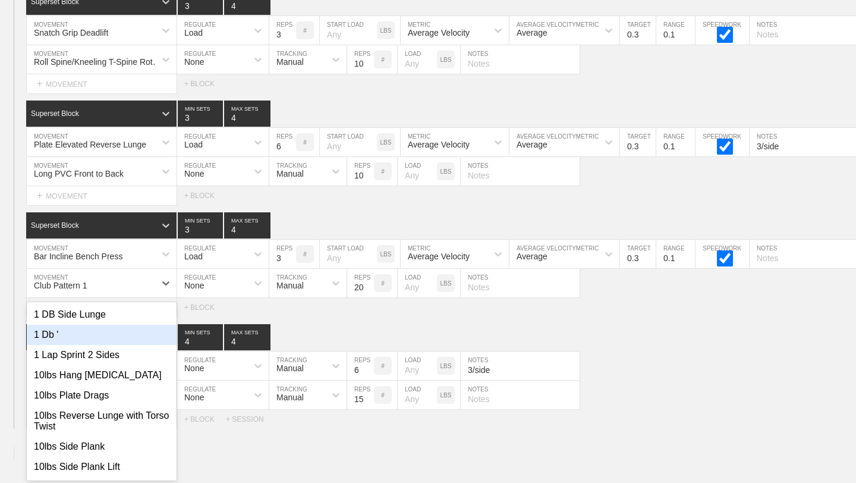
scroll to position [8687, 0]
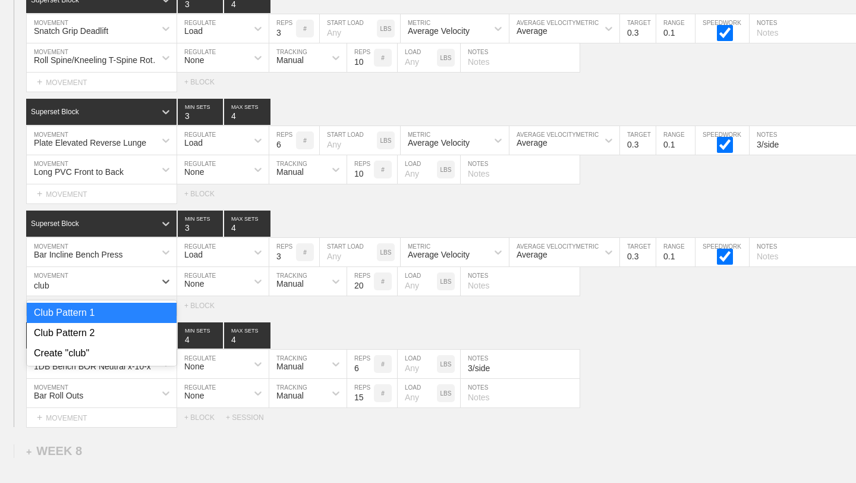
type input "club"
click at [127, 336] on div "Club Pattern 2" at bounding box center [102, 333] width 150 height 20
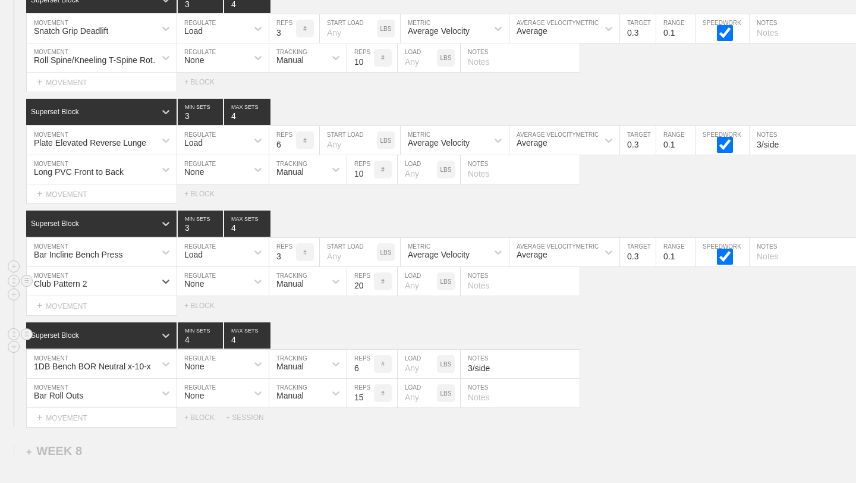
click at [320, 323] on div "Superset Block 4 MIN SETS 4 MAX SETS" at bounding box center [441, 335] width 830 height 26
click at [418, 394] on input "number" at bounding box center [417, 393] width 39 height 29
type input "65"
click at [509, 398] on input "text" at bounding box center [520, 393] width 119 height 29
type input "Steel 10s on each side"
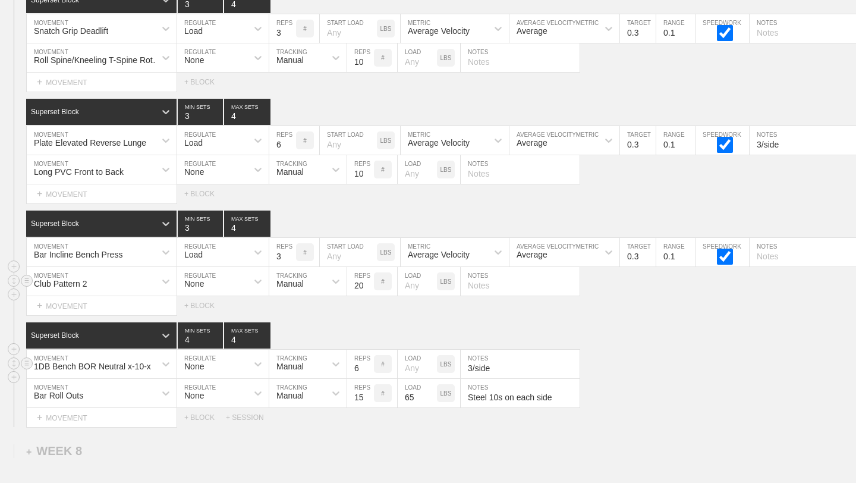
click at [656, 368] on div "1DB Bench BOR Neutral x-10-x MOVEMENT None REGULATE Manual TRACKING 6 REPS # LO…" at bounding box center [428, 364] width 856 height 29
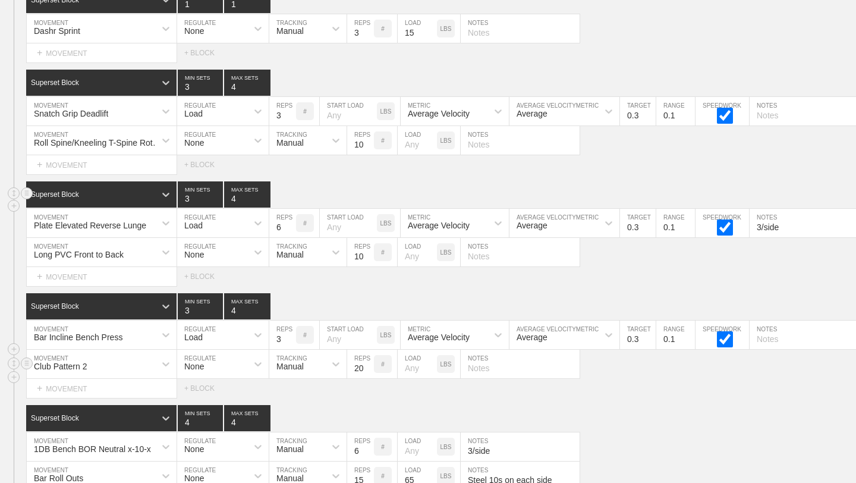
scroll to position [8603, 0]
